Goal: Transaction & Acquisition: Download file/media

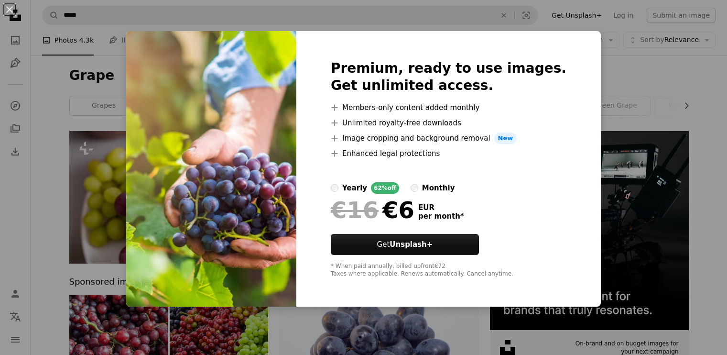
scroll to position [1320, 0]
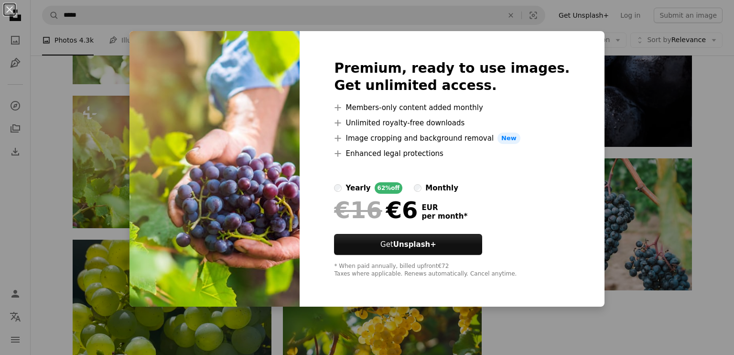
click at [575, 164] on div "Premium, ready to use images. Get unlimited access. A plus sign Members-only co…" at bounding box center [452, 168] width 305 height 275
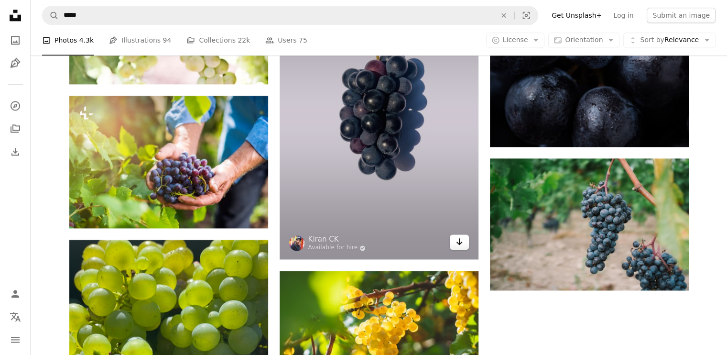
click at [458, 248] on link "Arrow pointing down" at bounding box center [459, 241] width 19 height 15
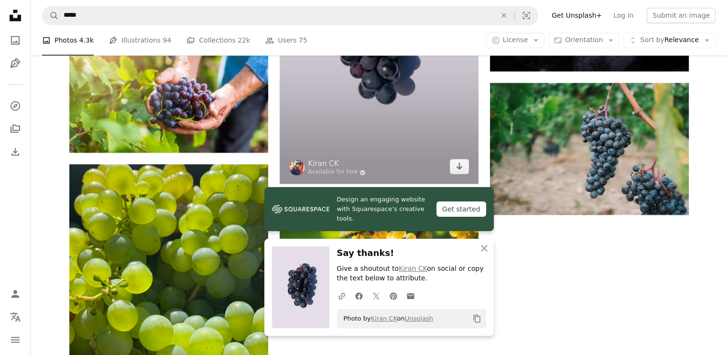
scroll to position [1559, 0]
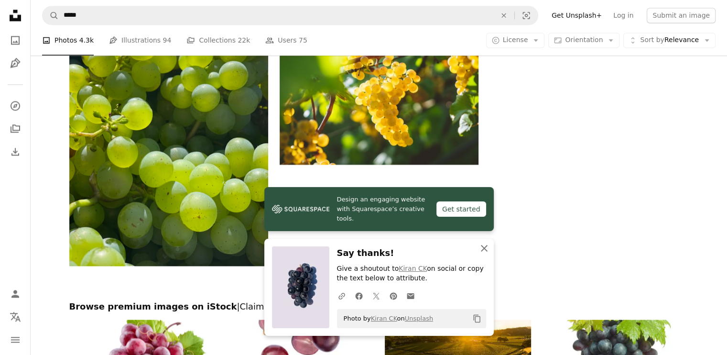
click at [488, 249] on icon "An X shape" at bounding box center [484, 247] width 11 height 11
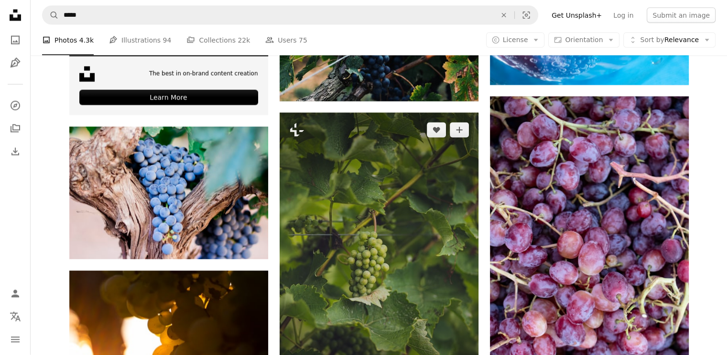
scroll to position [1990, 0]
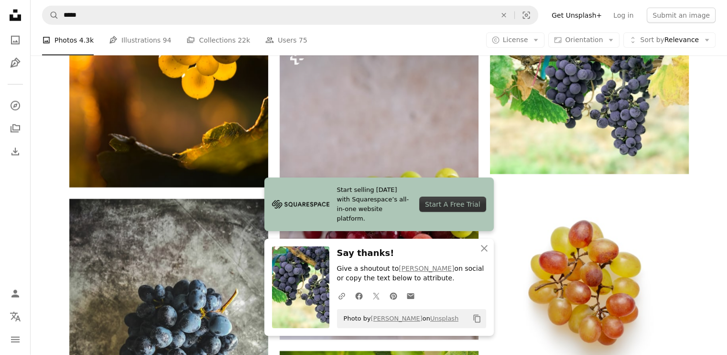
scroll to position [2372, 0]
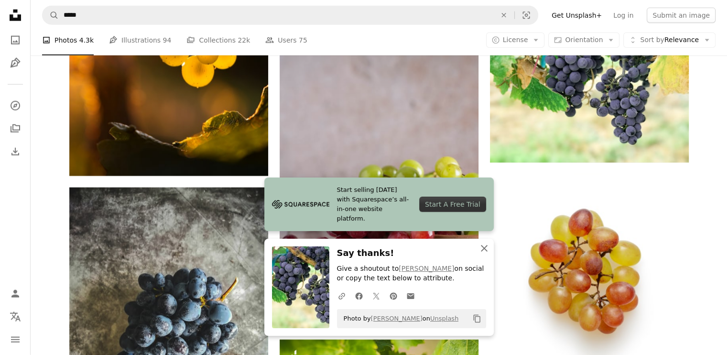
click at [483, 249] on icon "button" at bounding box center [484, 248] width 7 height 7
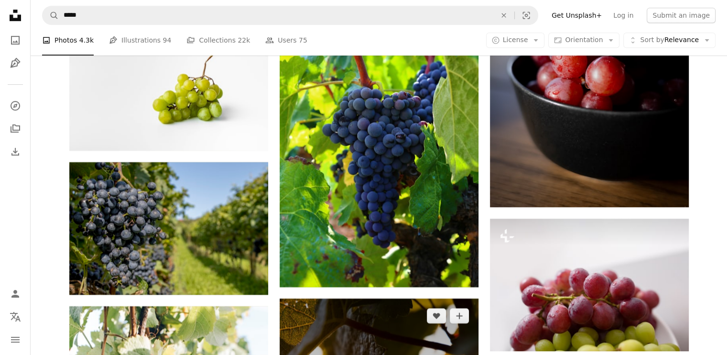
scroll to position [4189, 0]
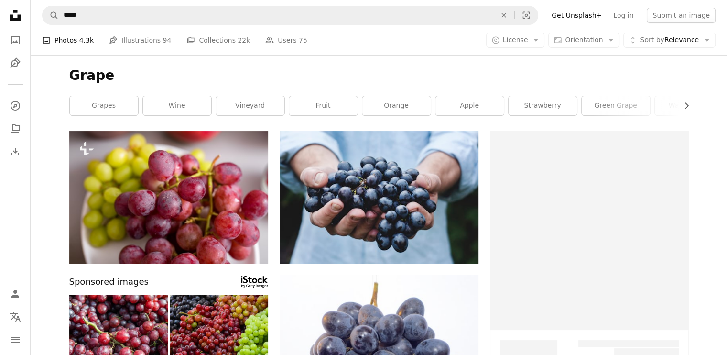
scroll to position [4189, 0]
